Goal: Information Seeking & Learning: Compare options

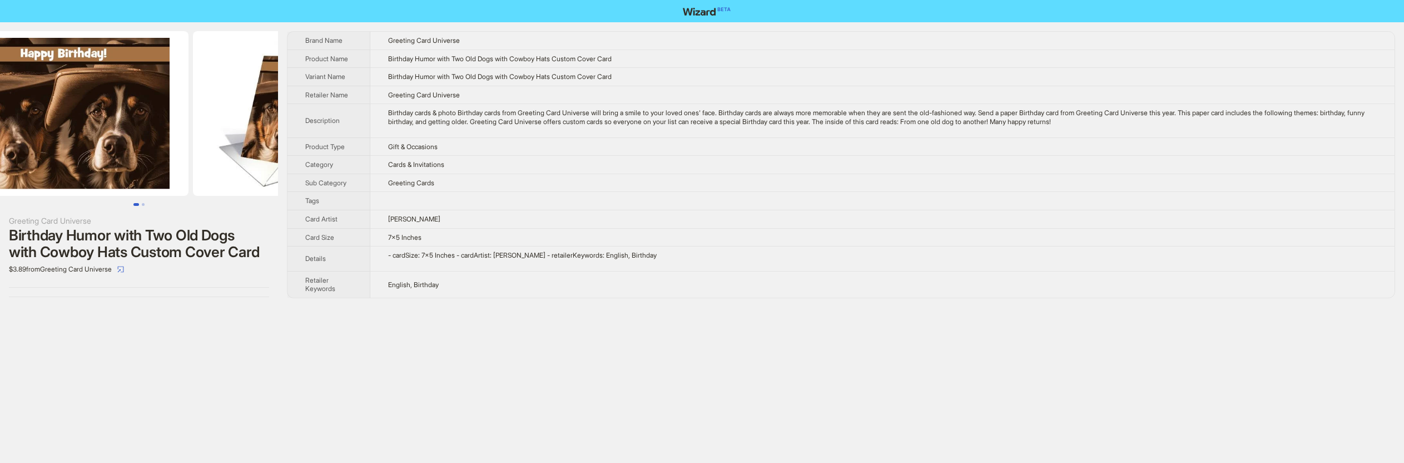
scroll to position [0, 90]
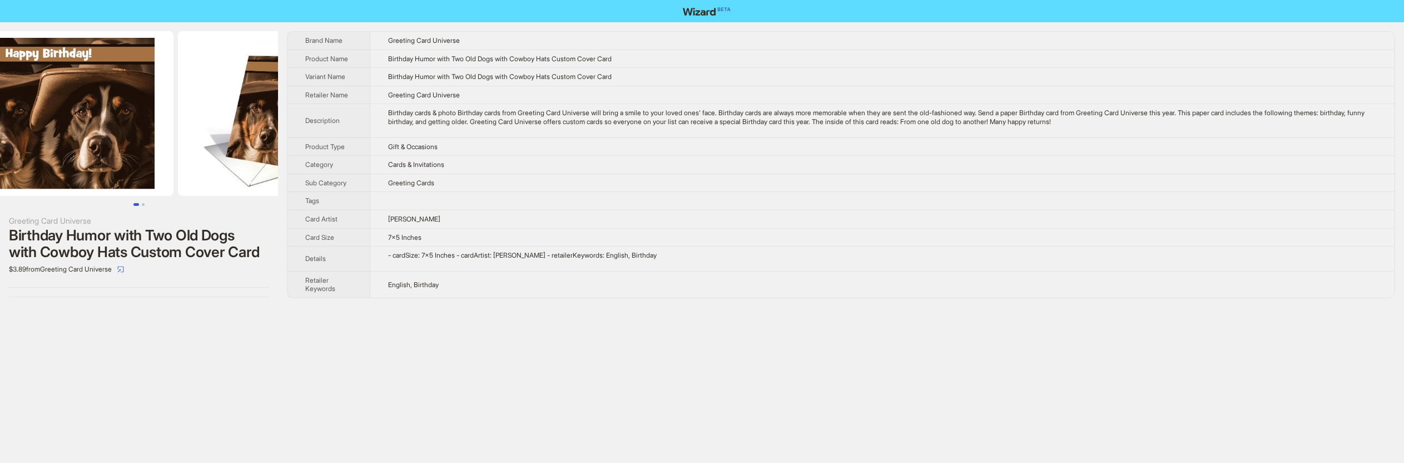
drag, startPoint x: 191, startPoint y: 157, endPoint x: 131, endPoint y: 145, distance: 61.8
click at [131, 145] on img at bounding box center [48, 113] width 249 height 165
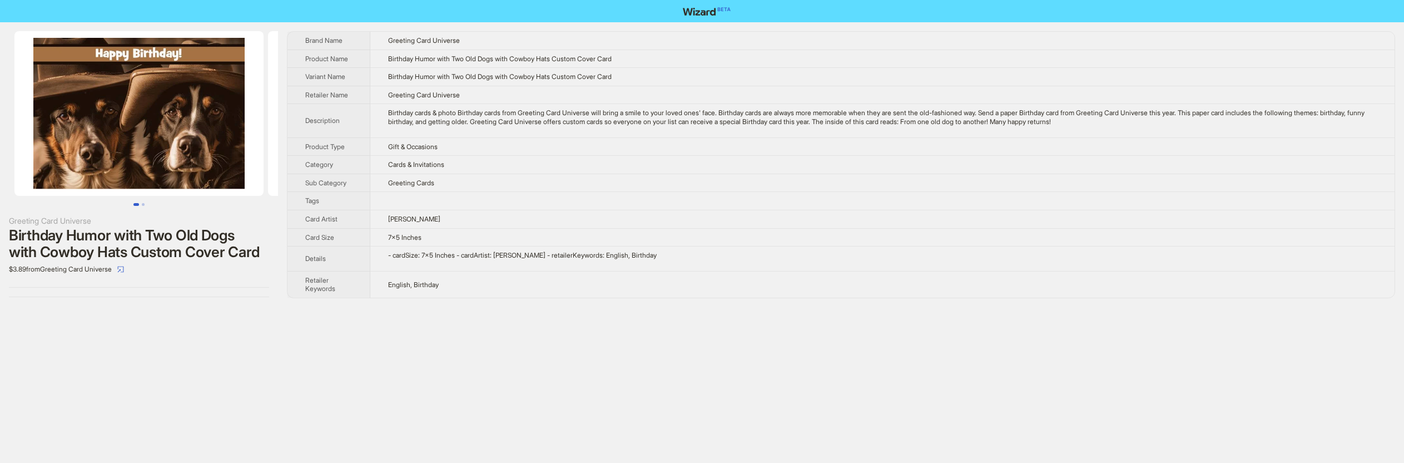
scroll to position [0, 0]
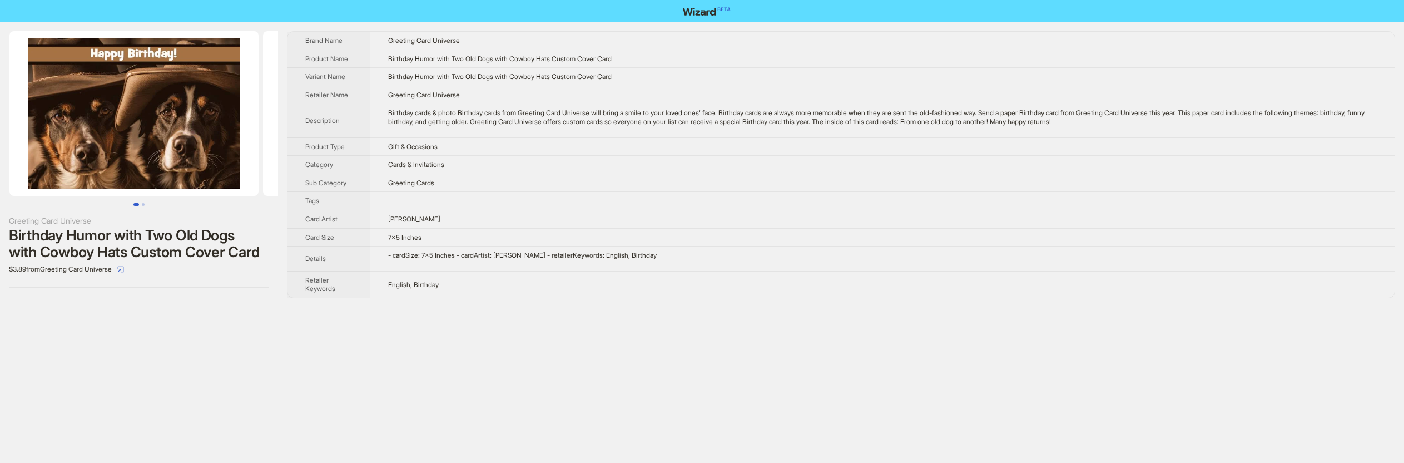
drag, startPoint x: 122, startPoint y: 142, endPoint x: 100, endPoint y: 138, distance: 23.1
click at [107, 140] on img at bounding box center [134, 113] width 249 height 165
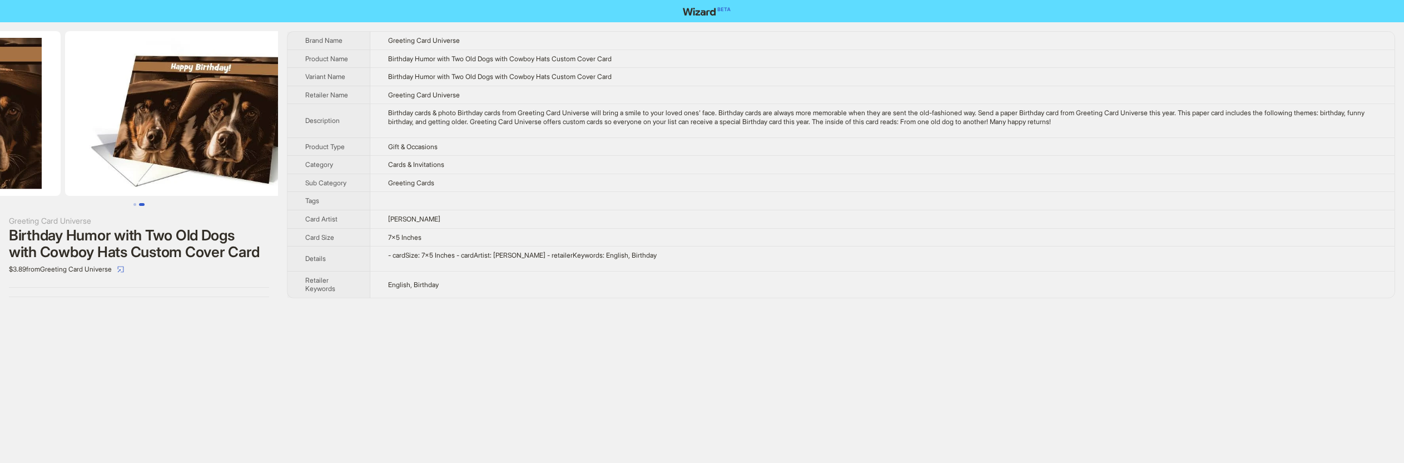
drag, startPoint x: 143, startPoint y: 144, endPoint x: 8, endPoint y: 123, distance: 136.7
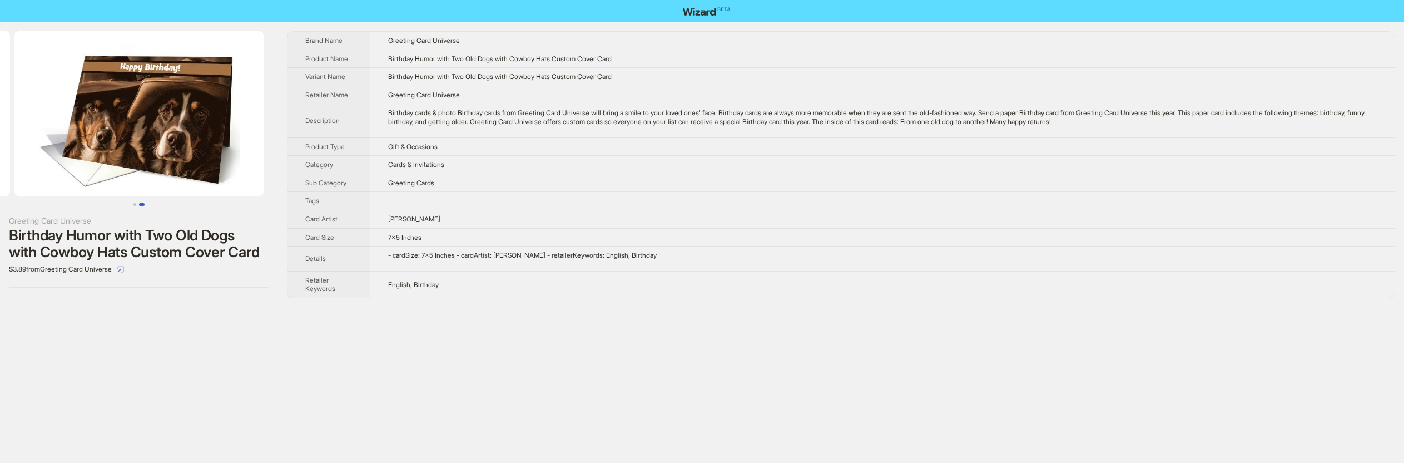
scroll to position [0, 169]
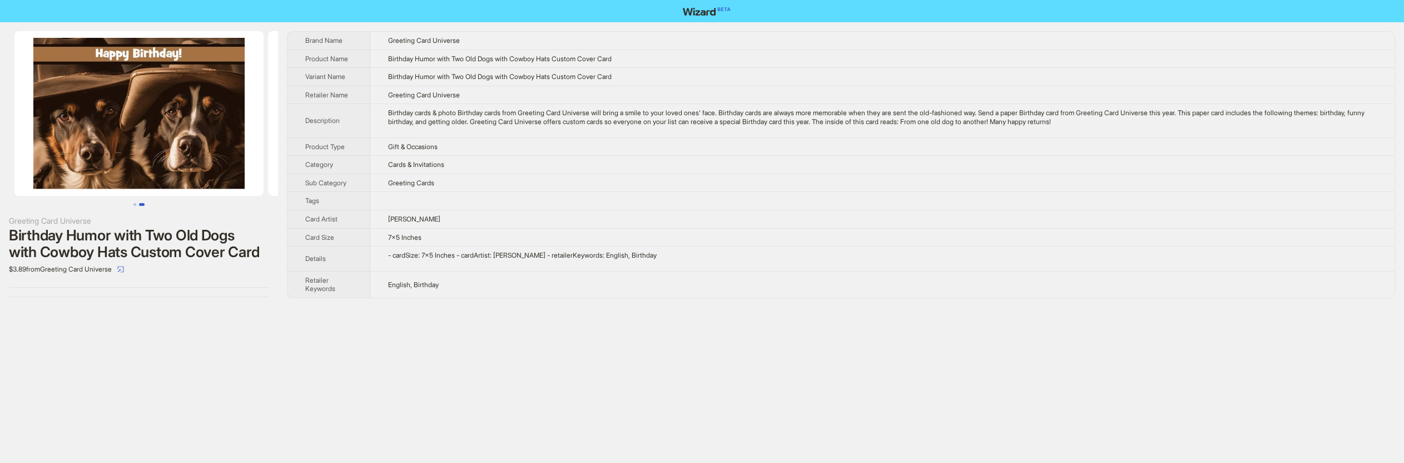
drag, startPoint x: 130, startPoint y: 163, endPoint x: 324, endPoint y: 164, distance: 194.1
click at [324, 164] on div "Greeting Card Universe Birthday Humor with Two Old Dogs with Cowboy Hats Custom…" at bounding box center [702, 164] width 1404 height 285
click at [124, 269] on icon "select" at bounding box center [121, 269] width 6 height 6
